Goal: Navigation & Orientation: Find specific page/section

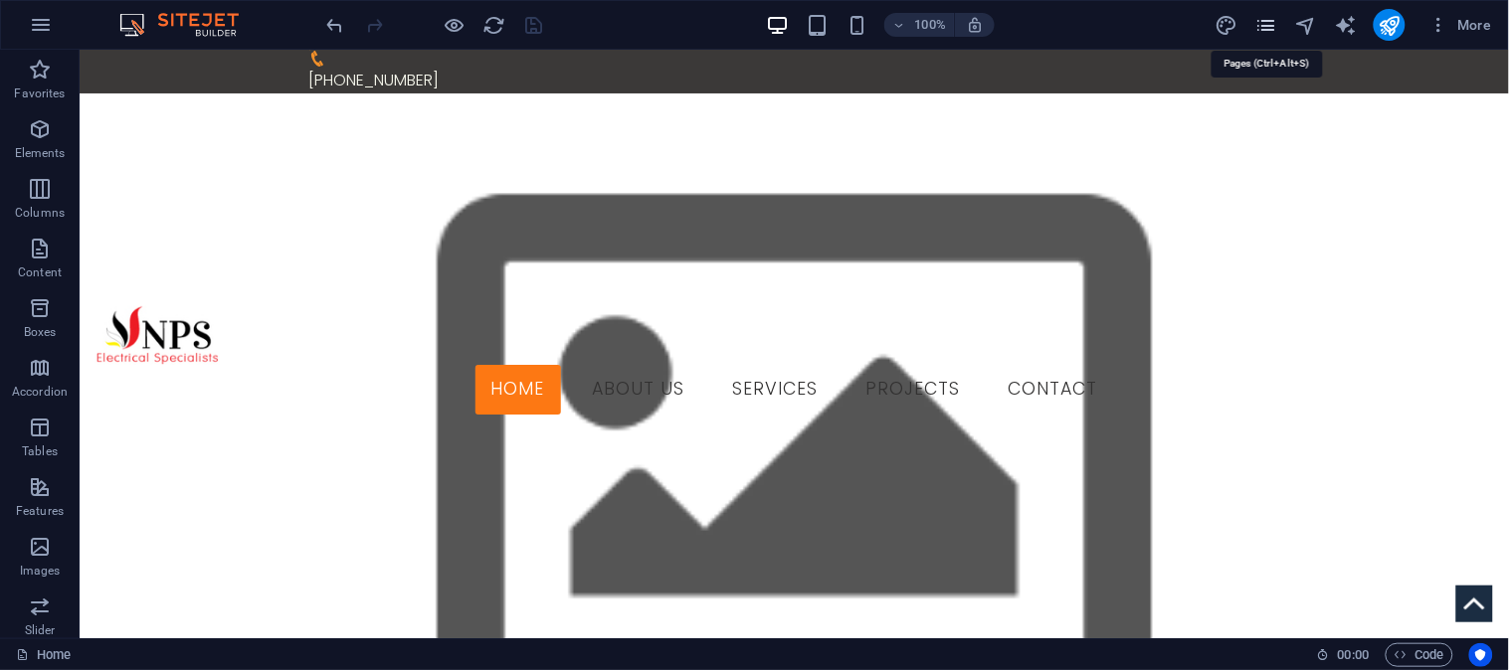
click at [1264, 16] on icon "pages" at bounding box center [1265, 25] width 23 height 23
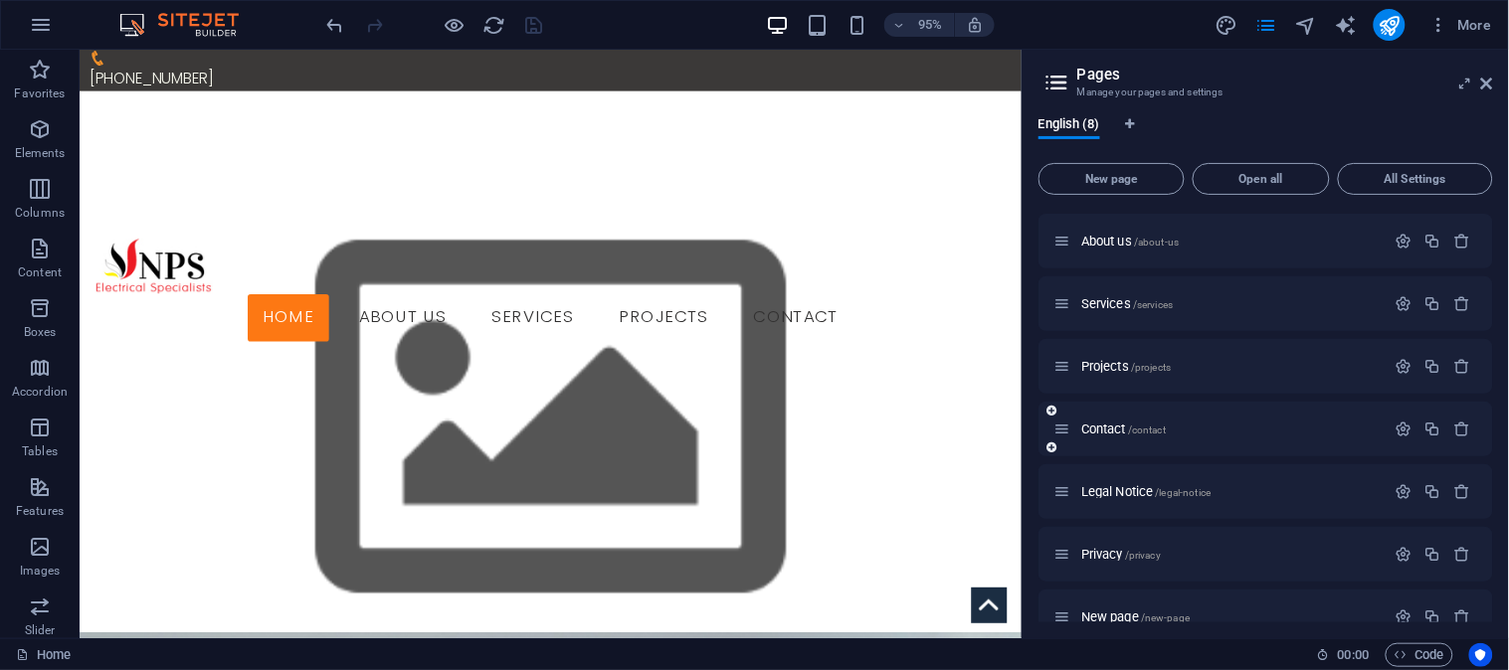
scroll to position [88, 0]
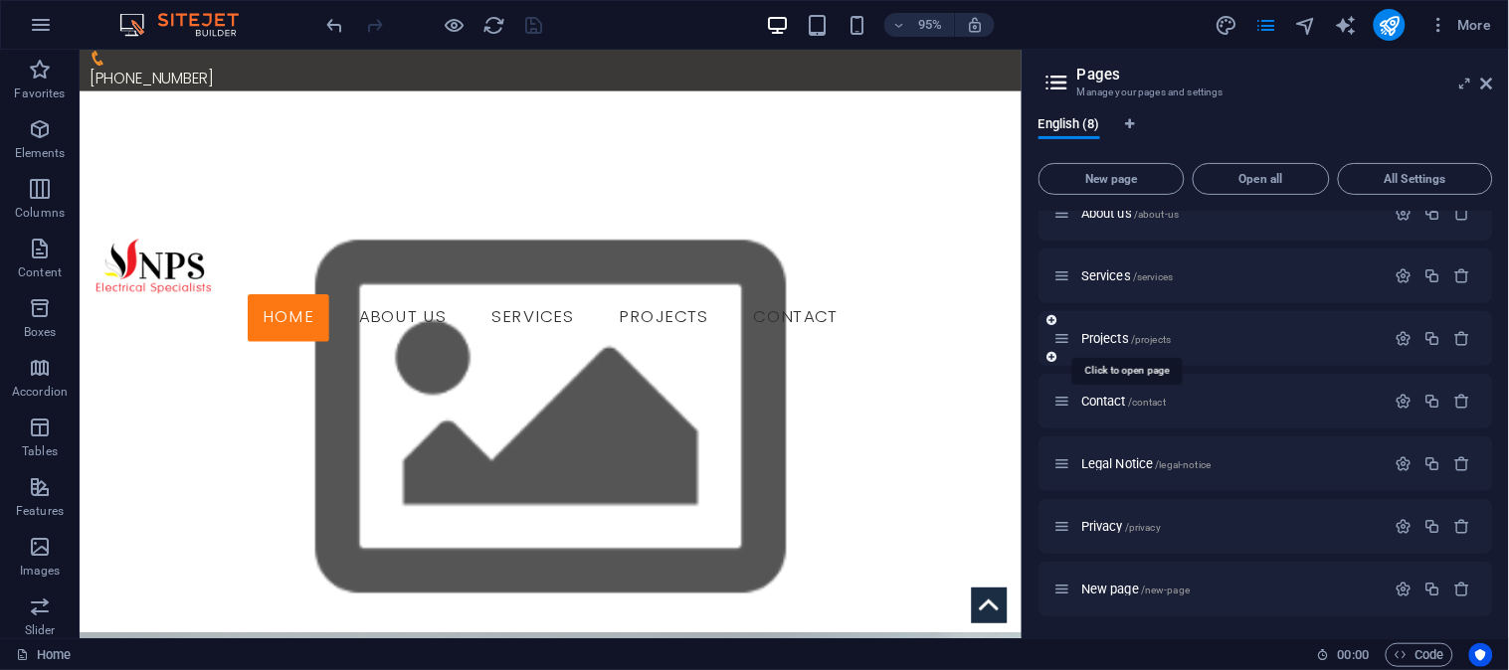
click at [1120, 329] on div "Projects /projects" at bounding box center [1219, 338] width 331 height 23
click at [1115, 335] on span "Projects /projects" at bounding box center [1125, 338] width 89 height 15
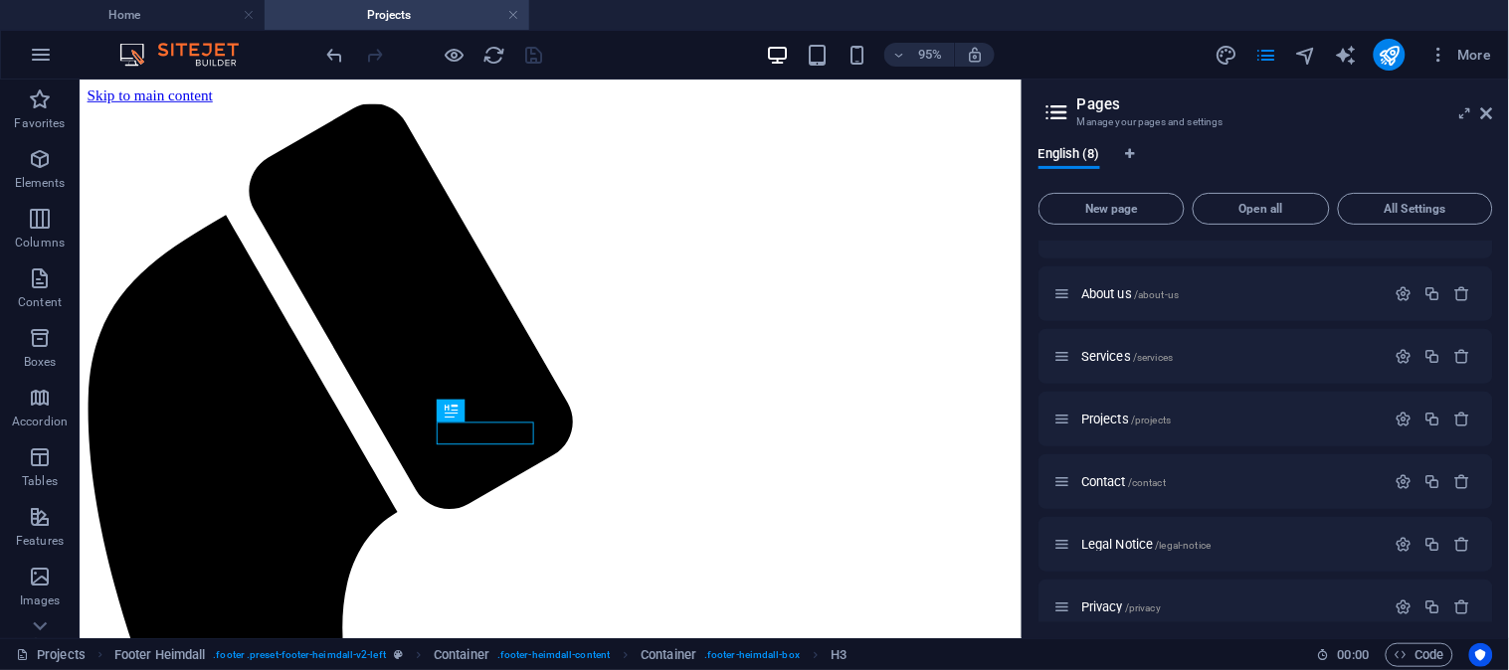
scroll to position [4110, 0]
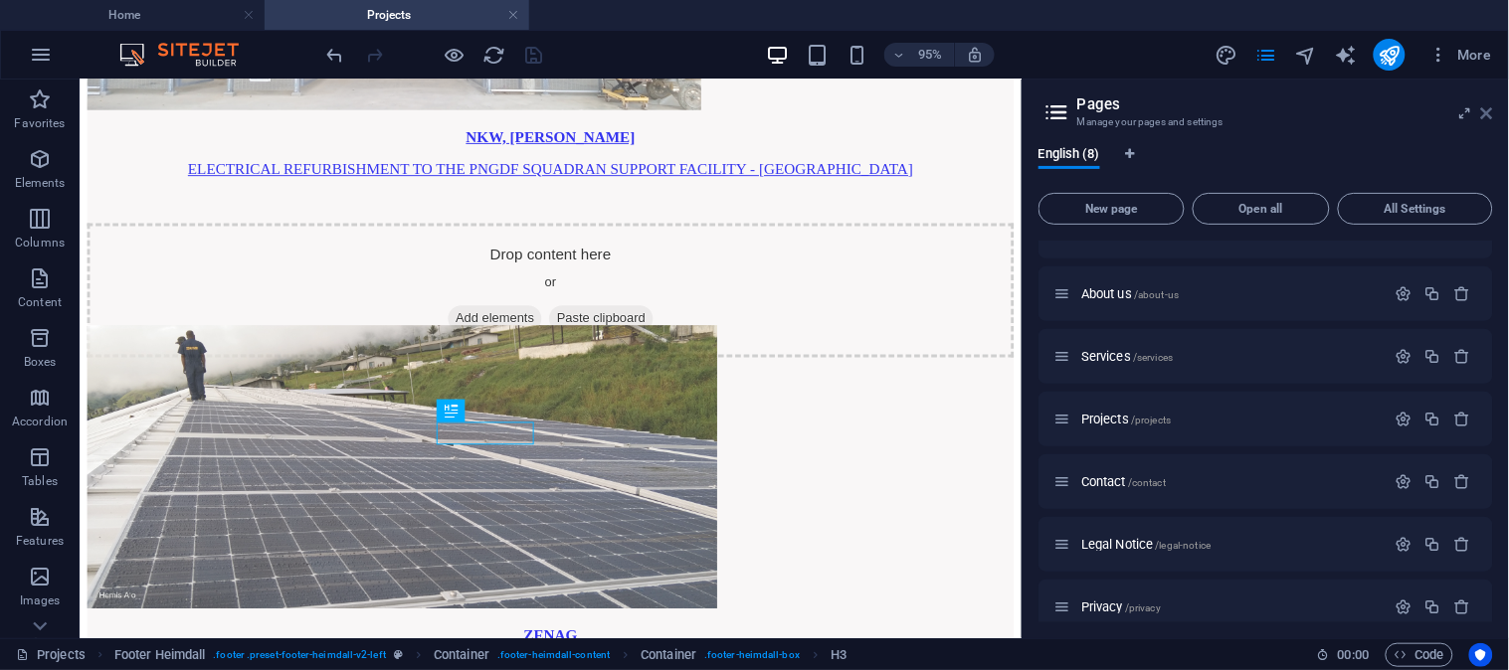
click at [1483, 112] on icon at bounding box center [1487, 113] width 12 height 16
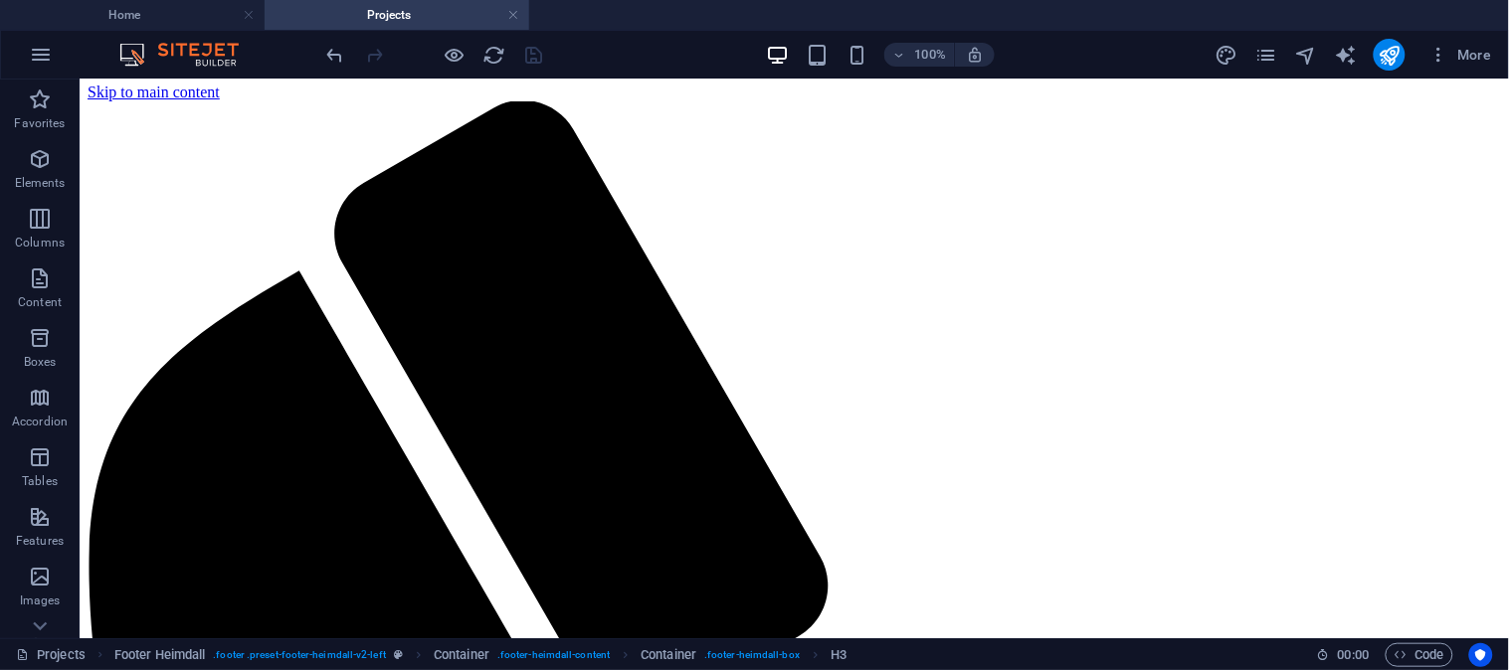
scroll to position [0, 0]
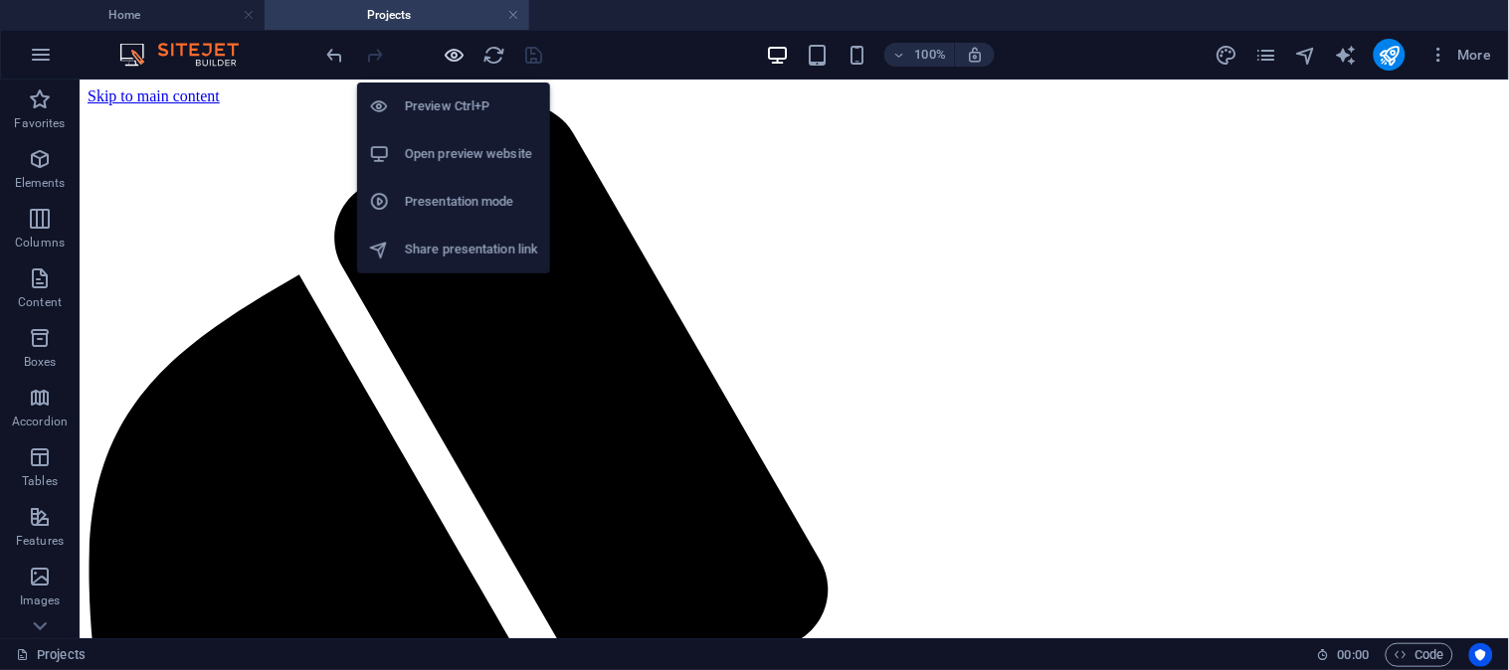
click at [457, 51] on icon "button" at bounding box center [455, 55] width 23 height 23
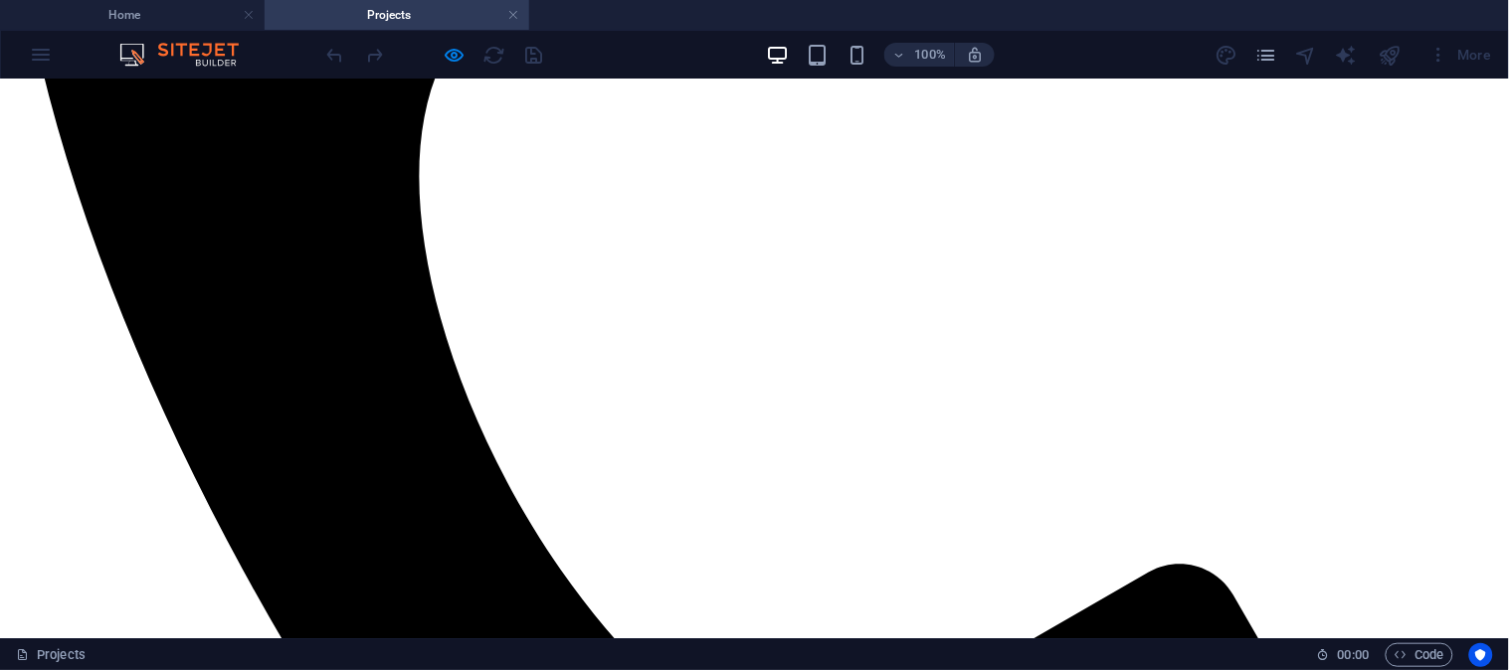
scroll to position [1105, 0]
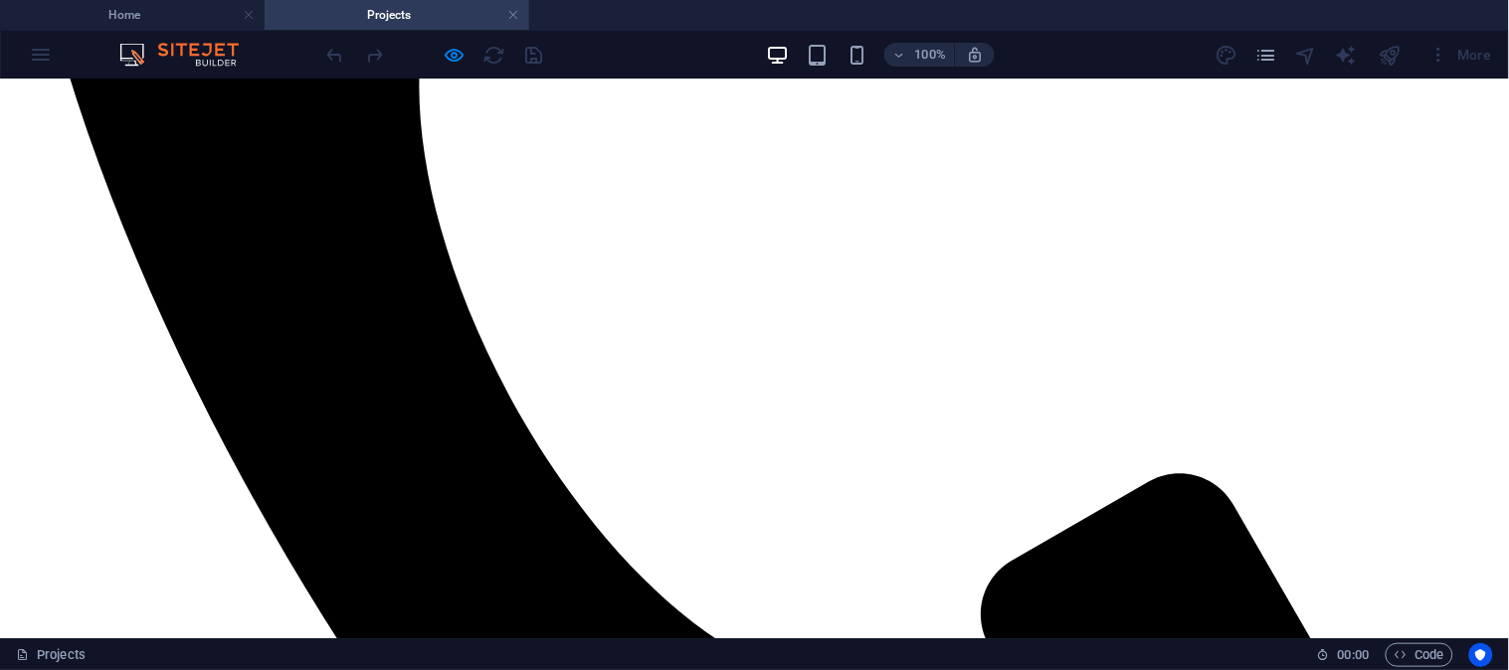
scroll to position [883, 0]
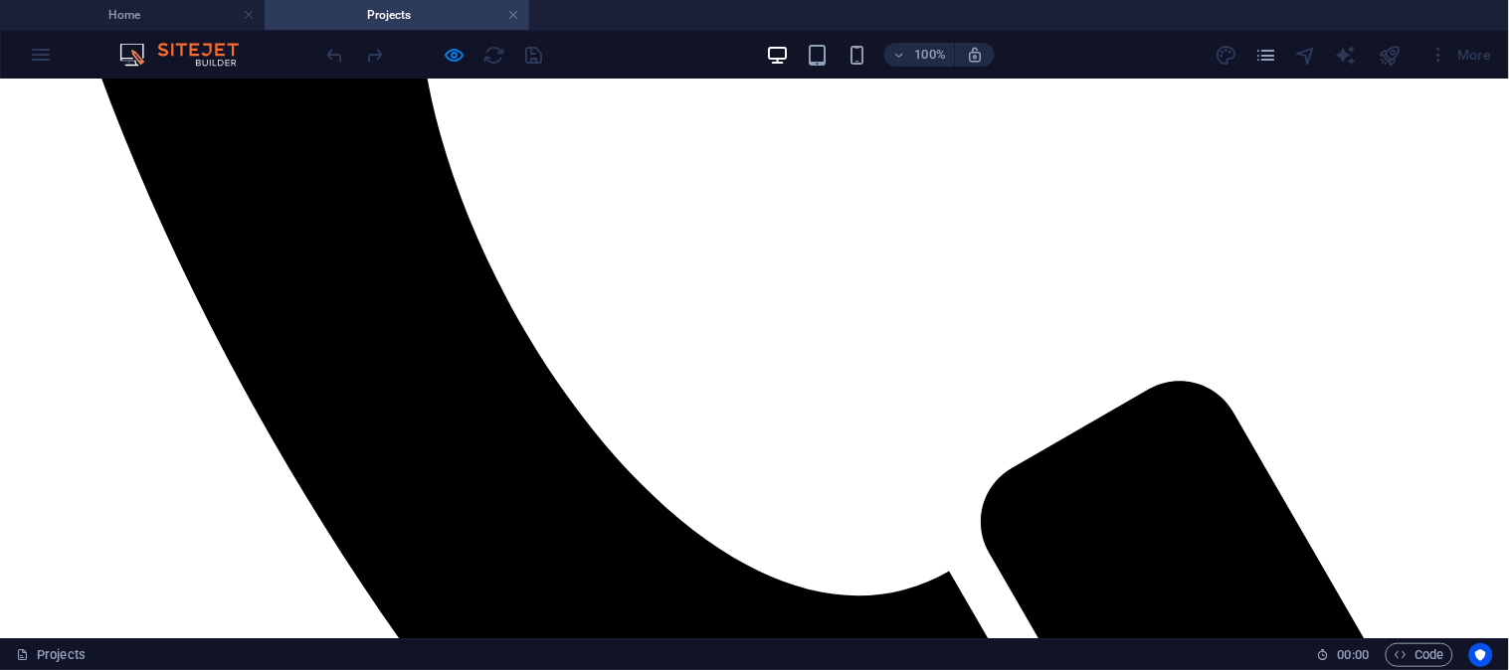
scroll to position [952, 0]
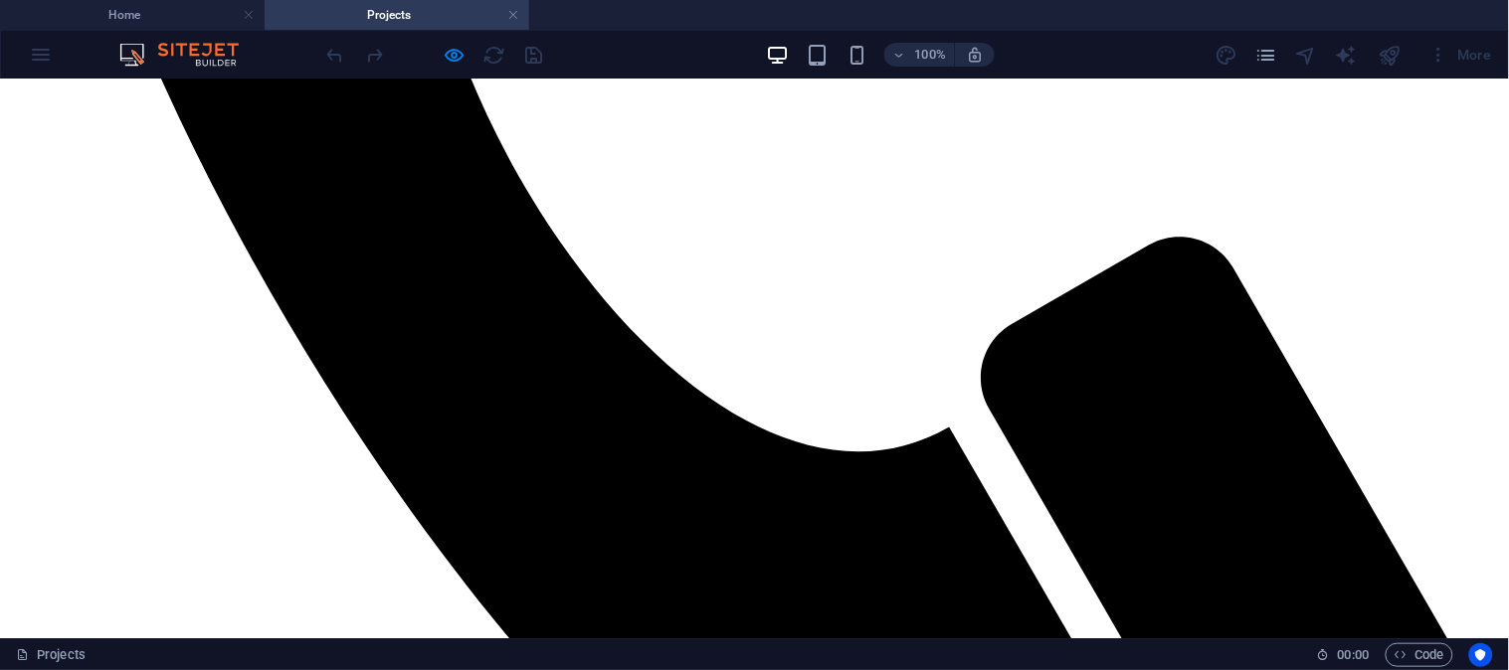
scroll to position [1284, 0]
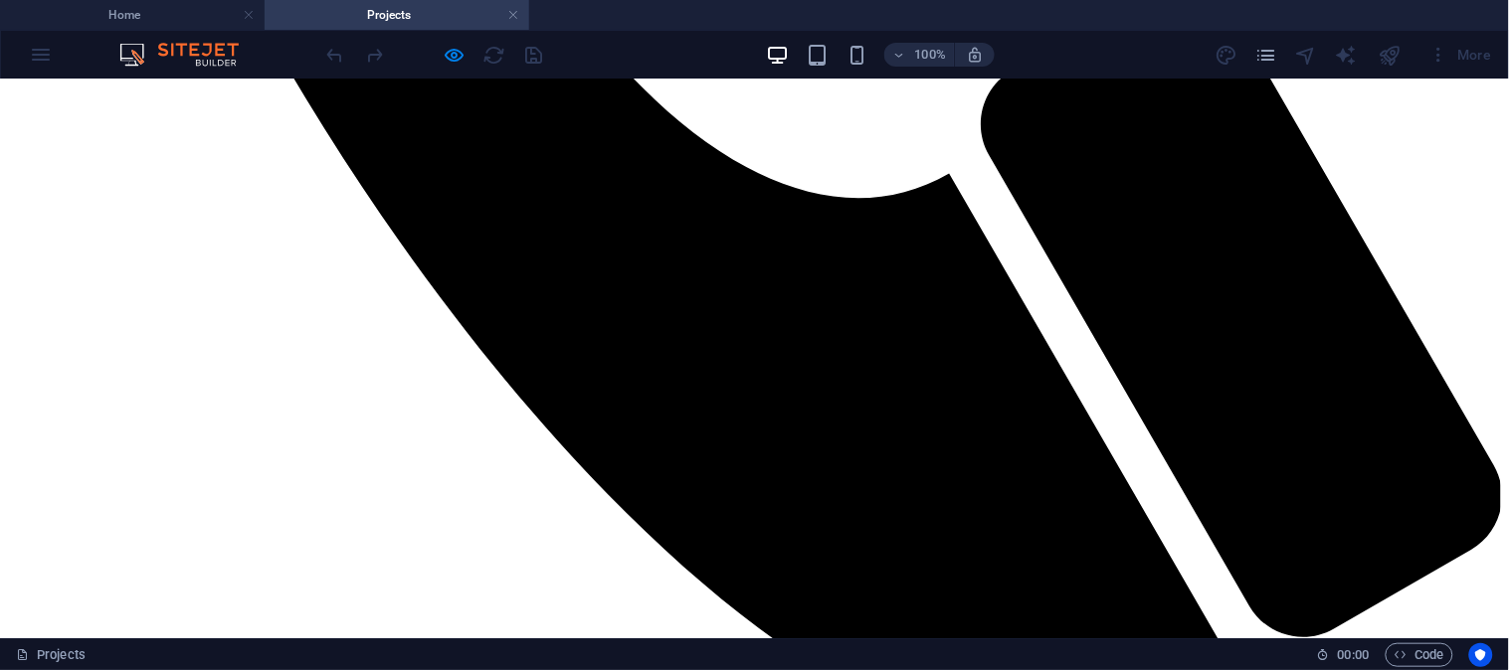
scroll to position [1346, 0]
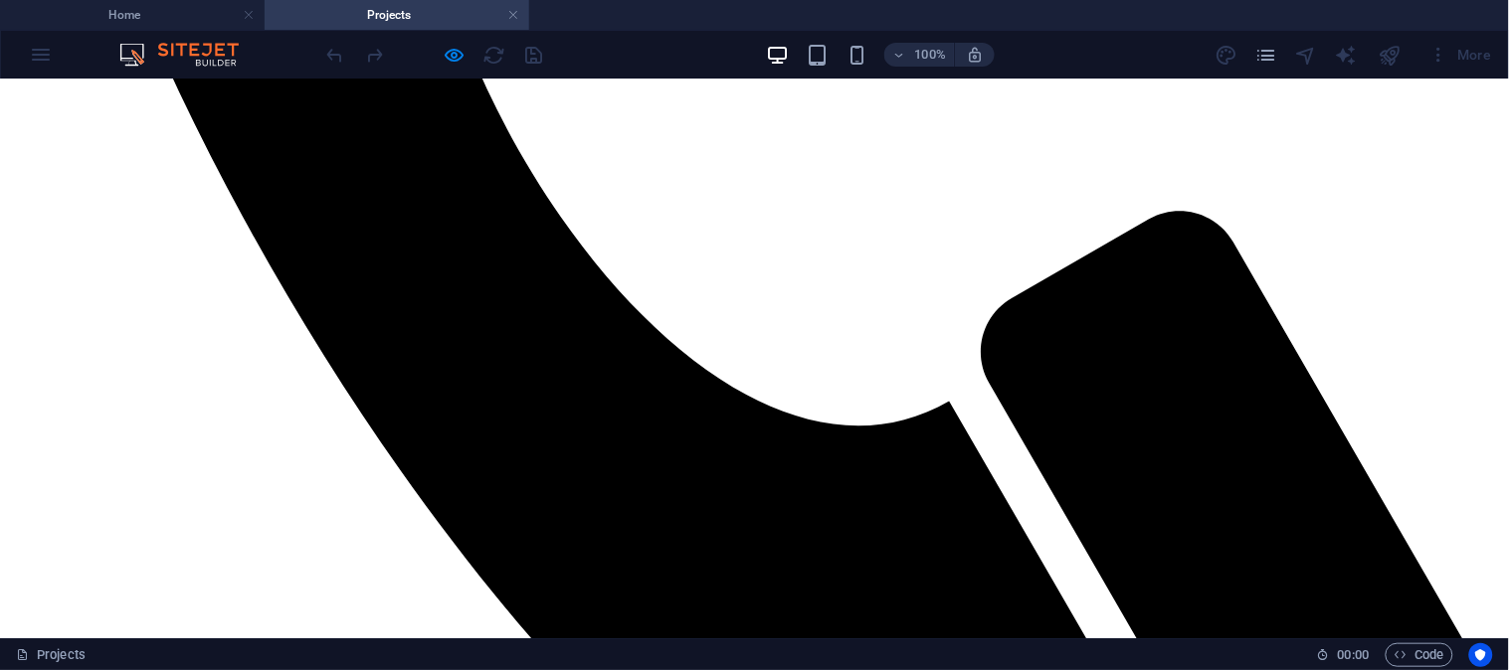
scroll to position [1126, 0]
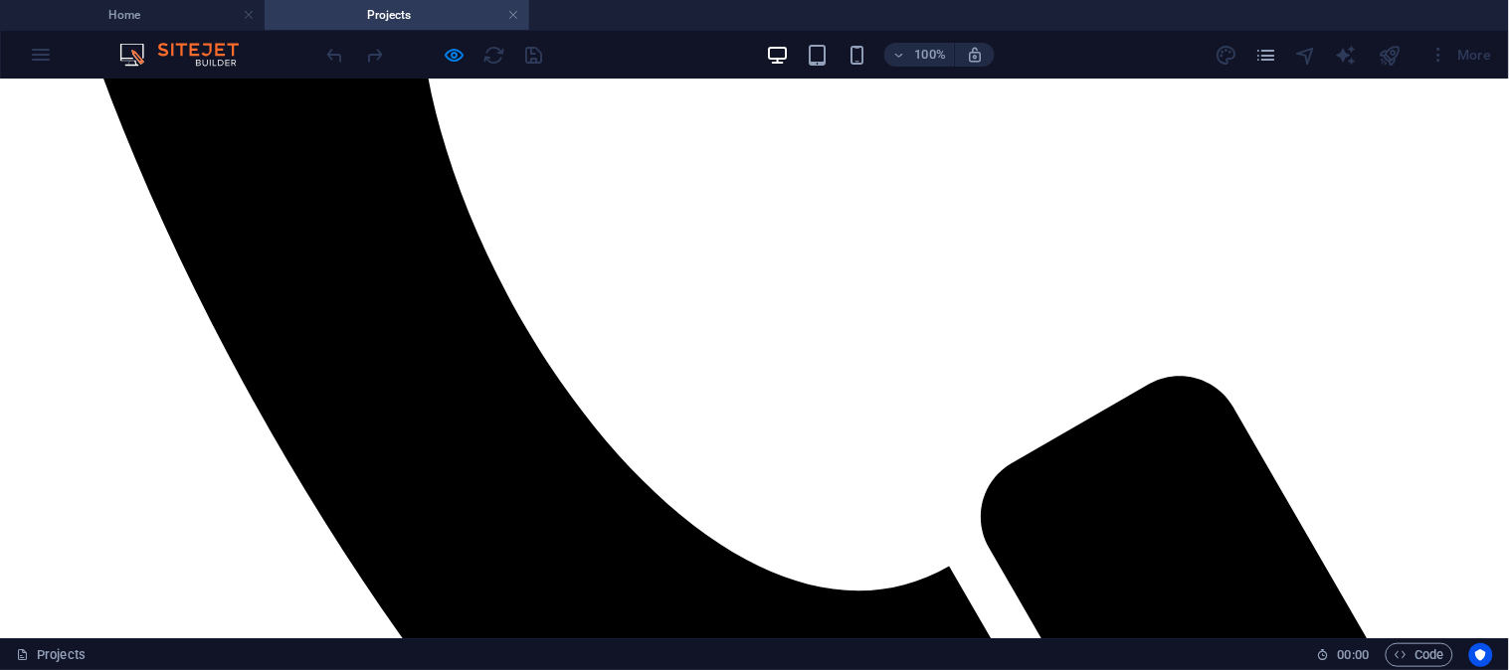
scroll to position [994, 0]
